Goal: Information Seeking & Learning: Learn about a topic

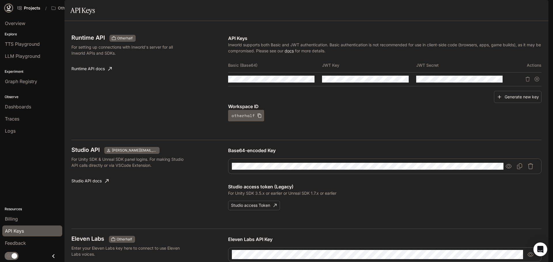
click at [11, 9] on icon at bounding box center [9, 8] width 6 height 6
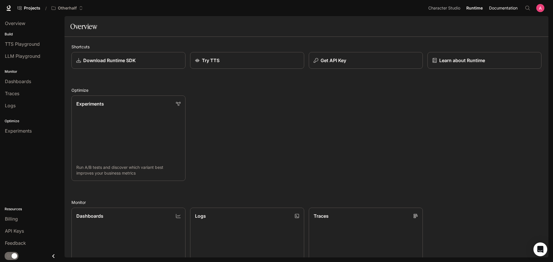
click at [505, 11] on span "Documentation" at bounding box center [503, 8] width 29 height 7
